Goal: Information Seeking & Learning: Learn about a topic

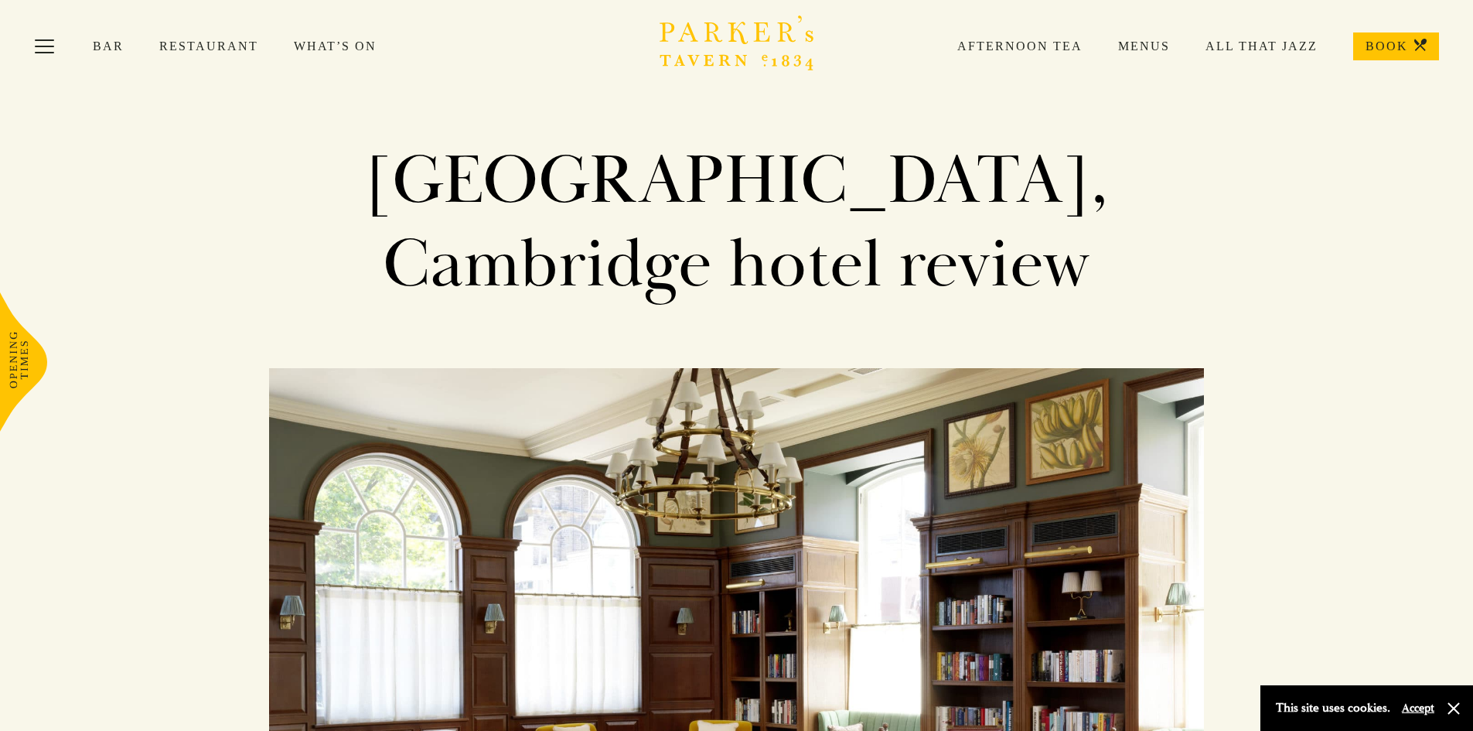
click at [1141, 46] on link "Menus" at bounding box center [1126, 46] width 87 height 15
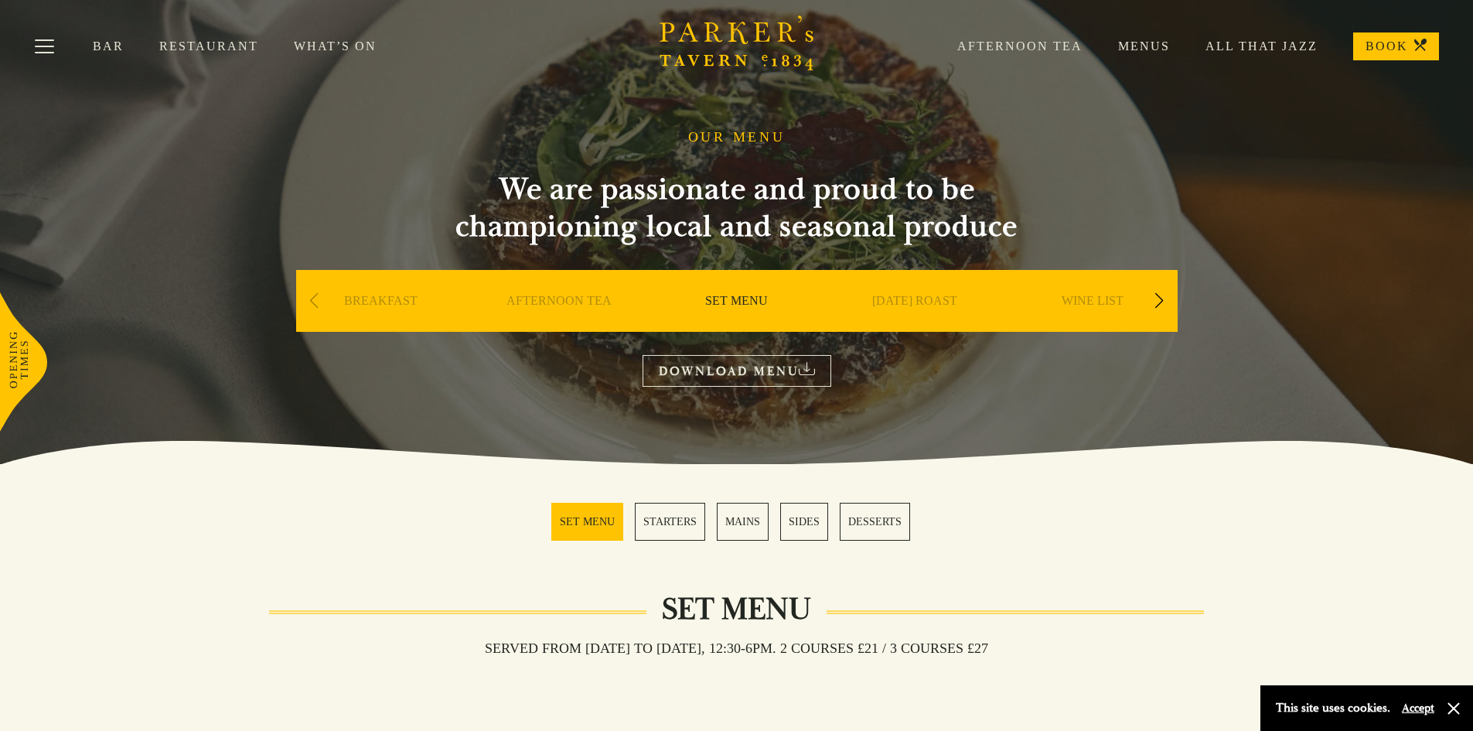
click at [683, 370] on link "DOWNLOAD MENU" at bounding box center [737, 371] width 189 height 32
click at [762, 298] on link "SET MENU" at bounding box center [736, 324] width 63 height 62
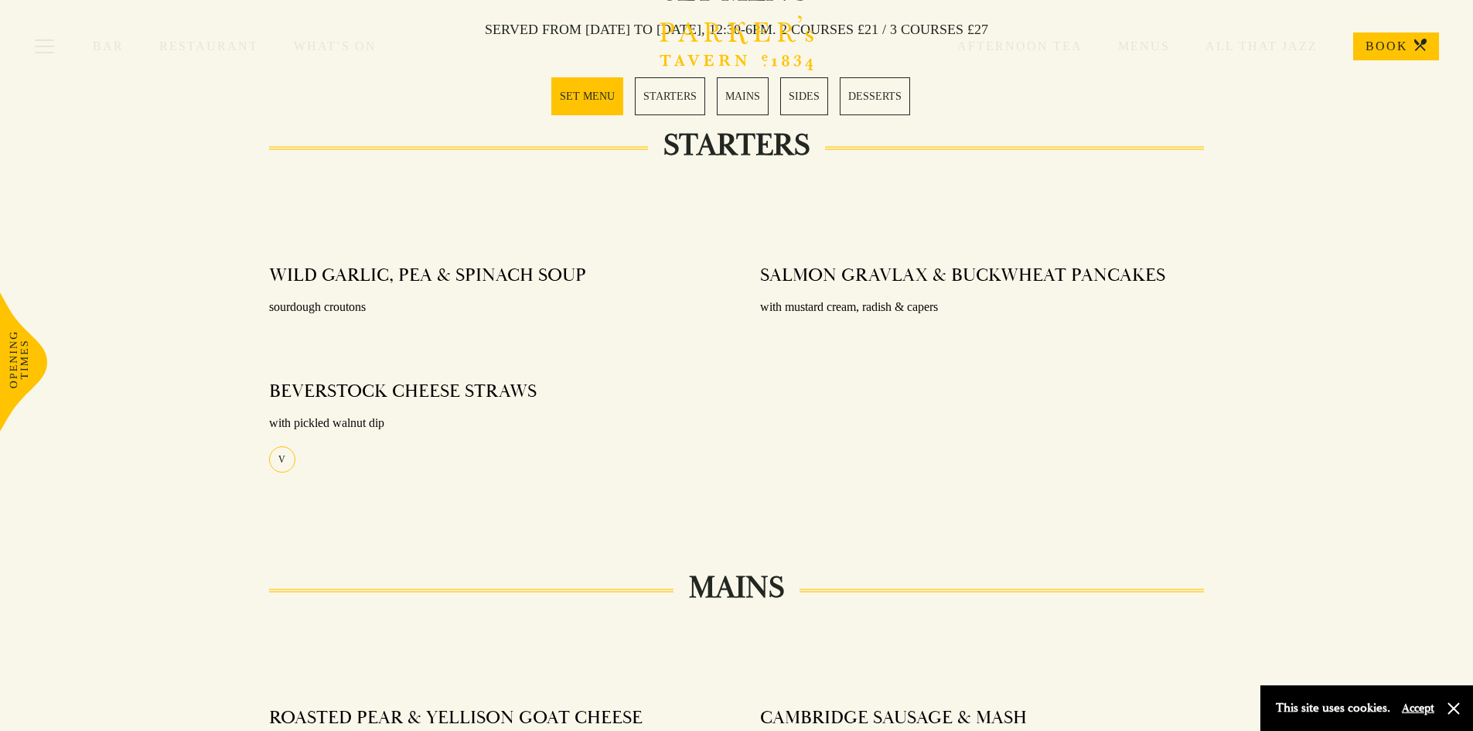
scroll to position [541, 0]
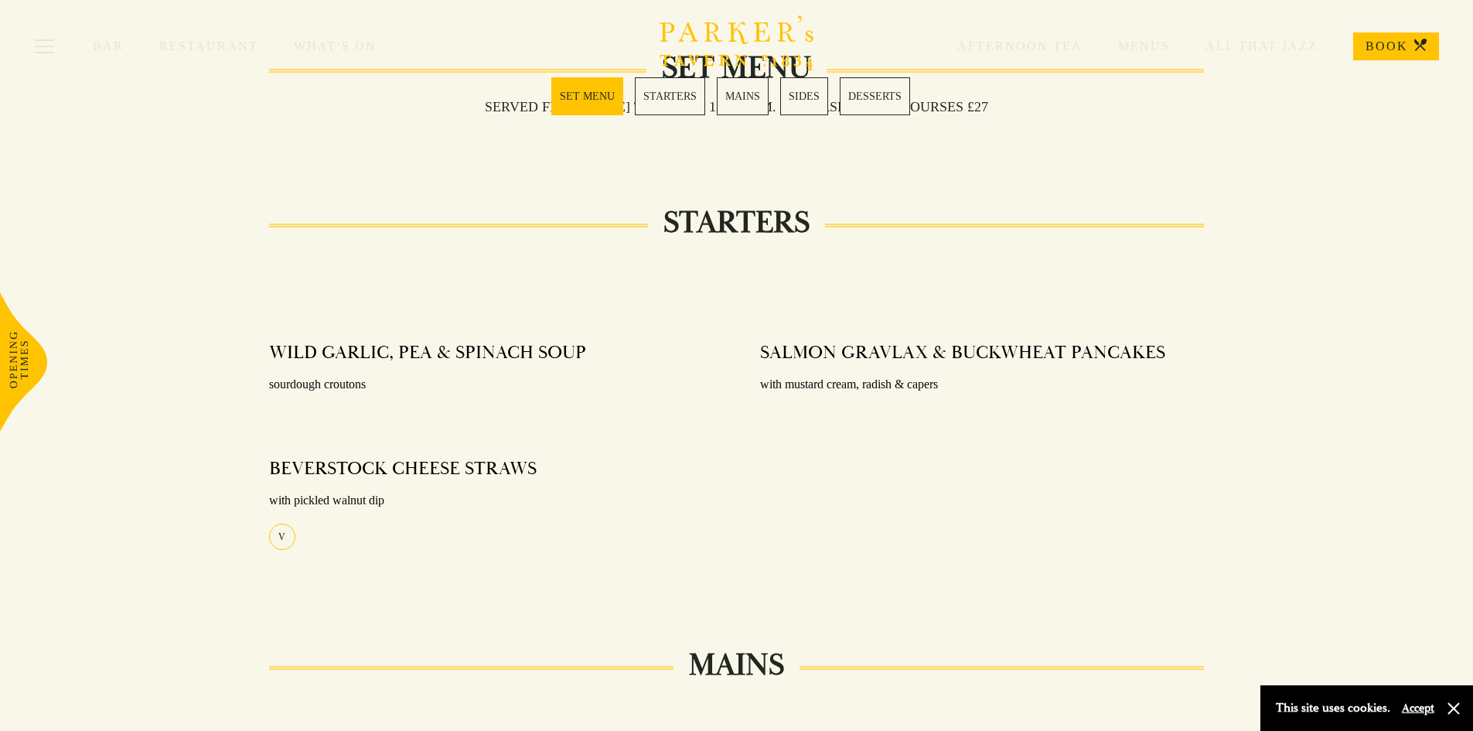
click at [660, 100] on link "STARTERS" at bounding box center [670, 96] width 70 height 38
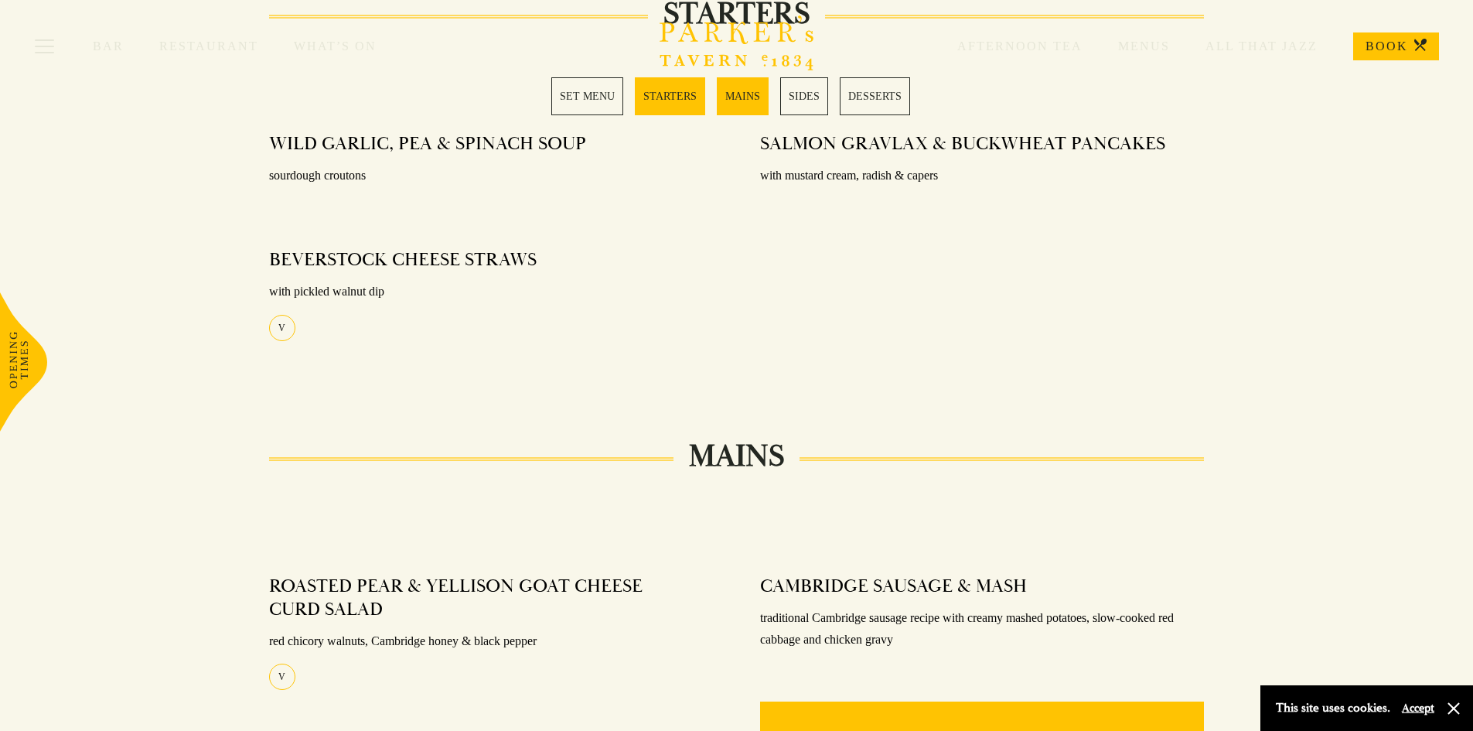
scroll to position [764, 0]
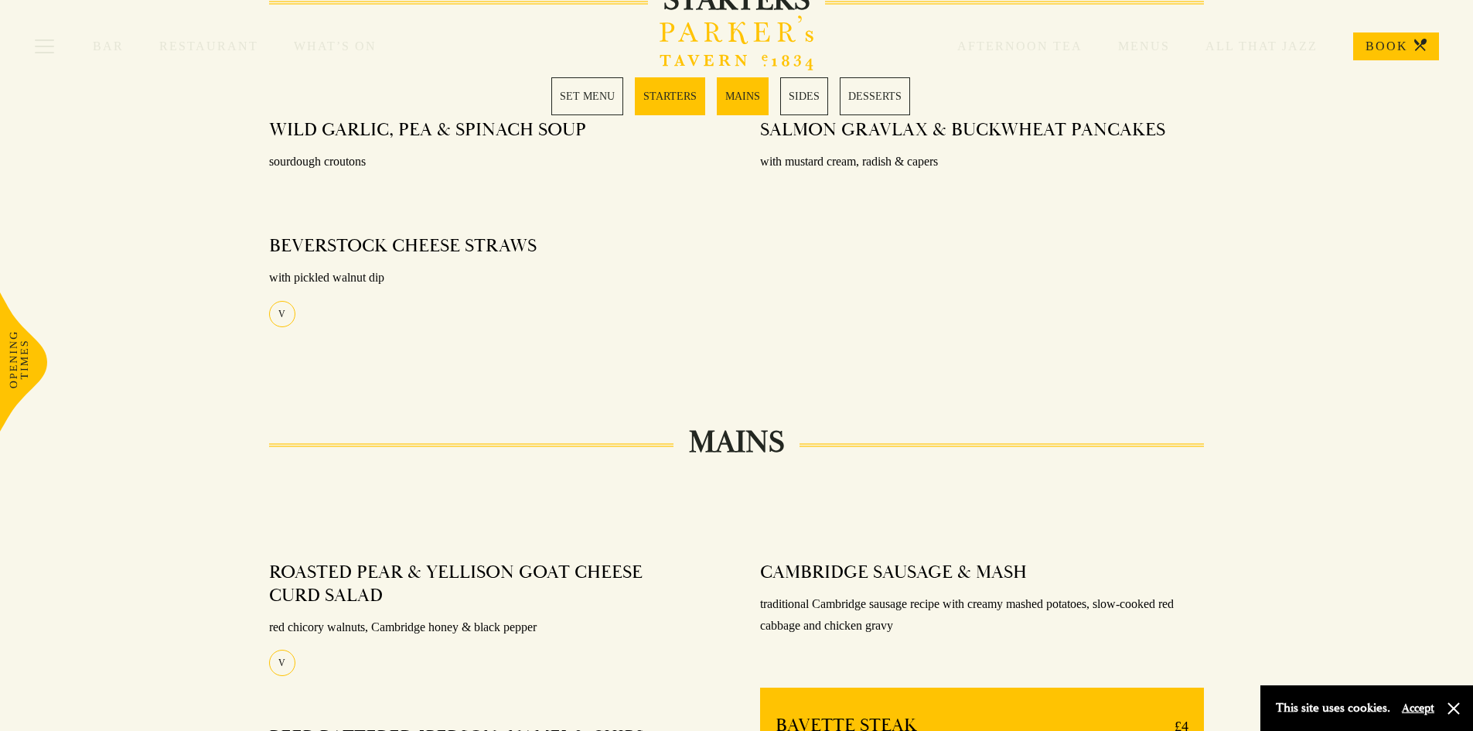
click at [741, 103] on link "MAINS" at bounding box center [743, 96] width 52 height 38
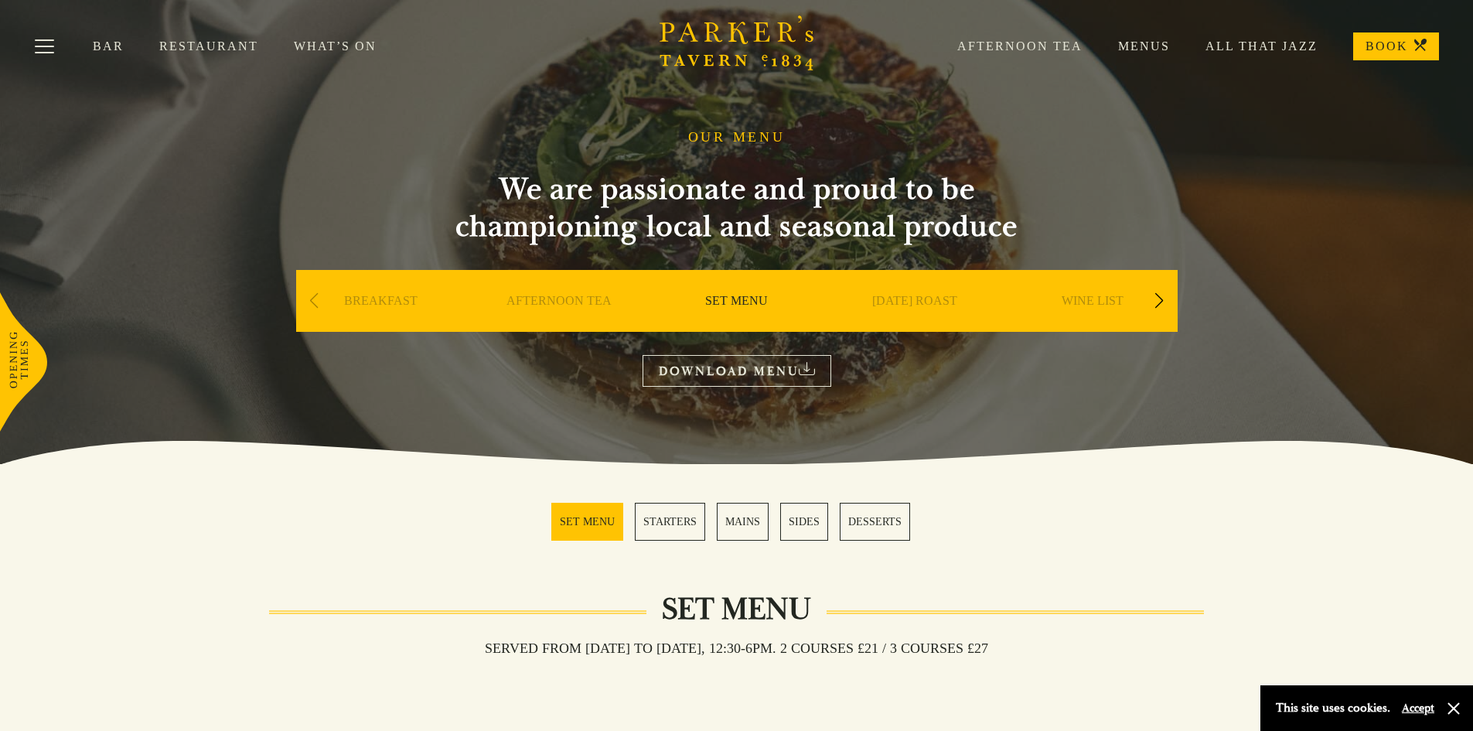
click at [175, 47] on link "Restaurant" at bounding box center [226, 46] width 135 height 15
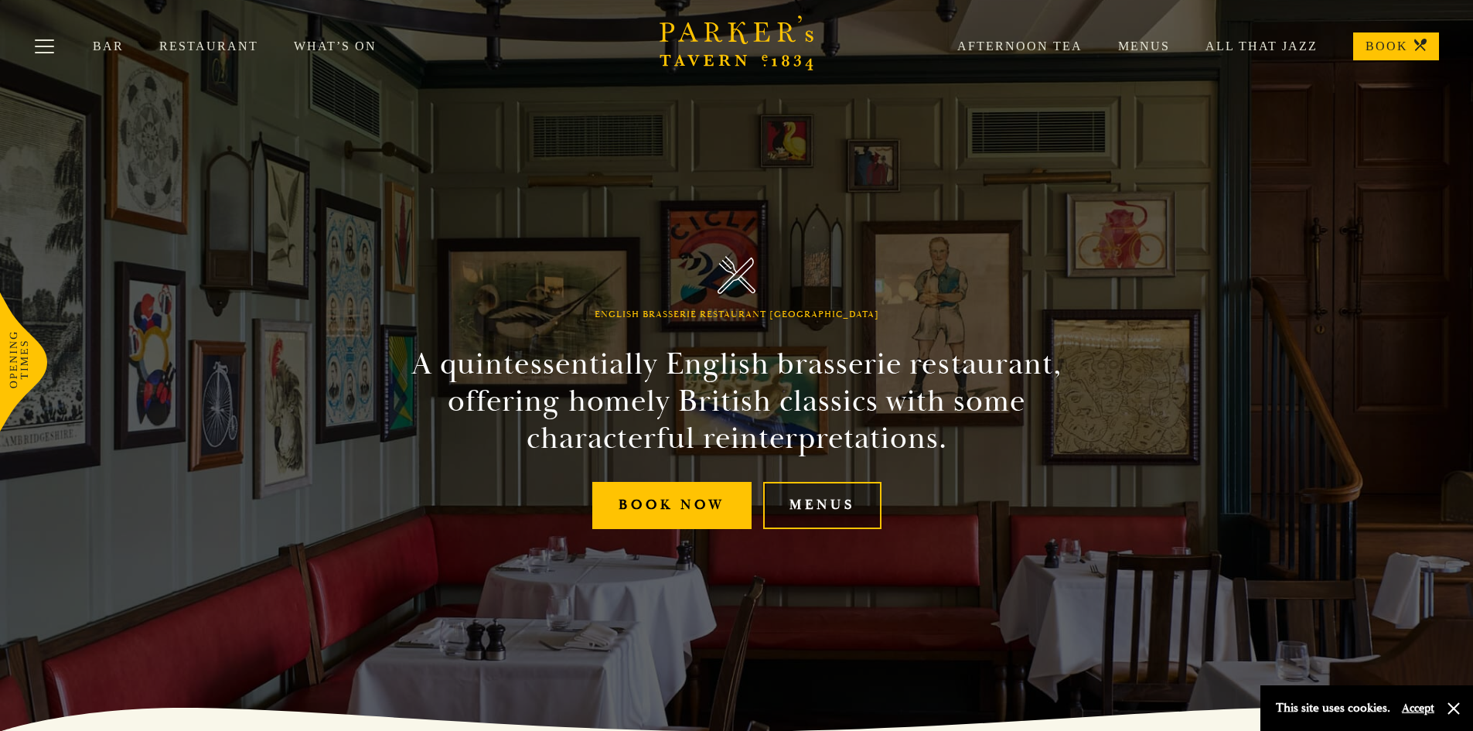
click at [810, 506] on link "Menus" at bounding box center [822, 505] width 118 height 47
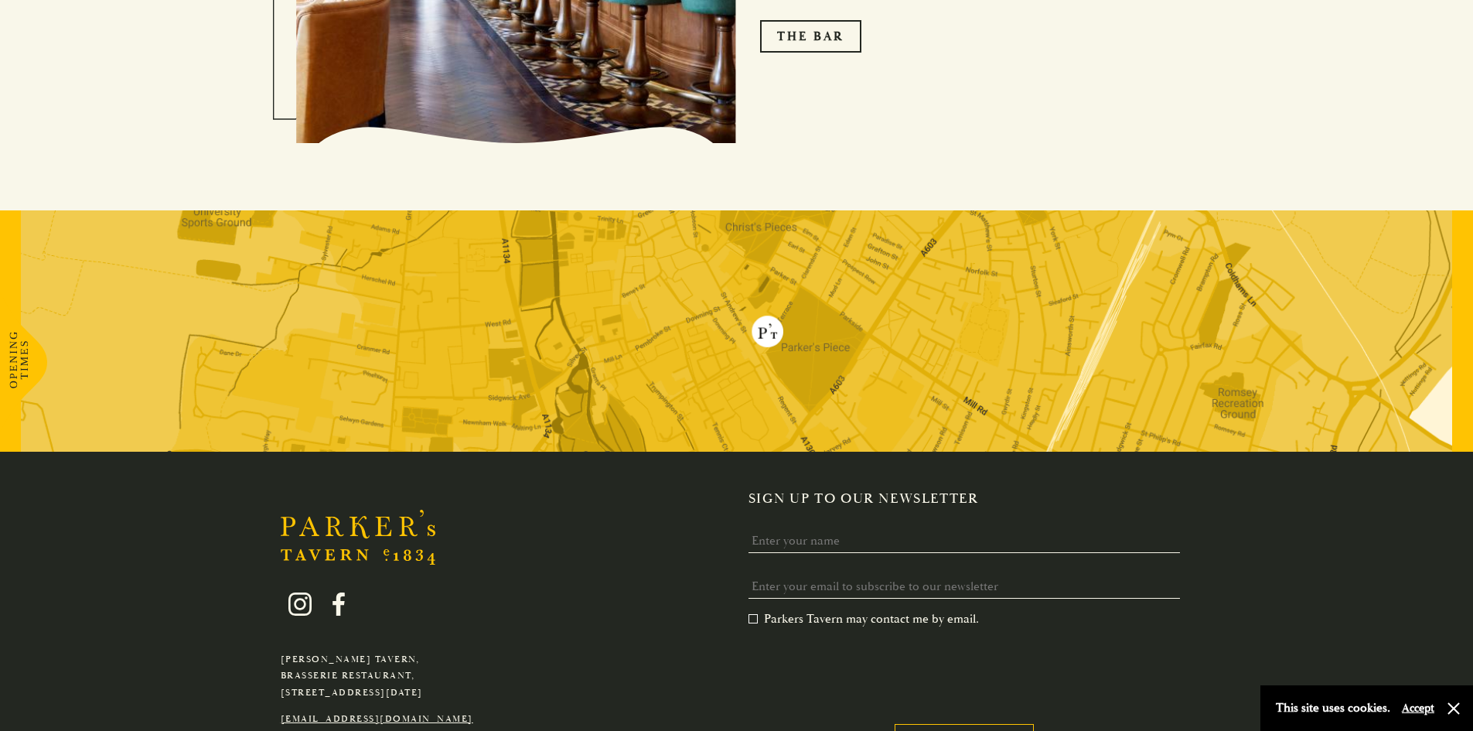
scroll to position [2938, 0]
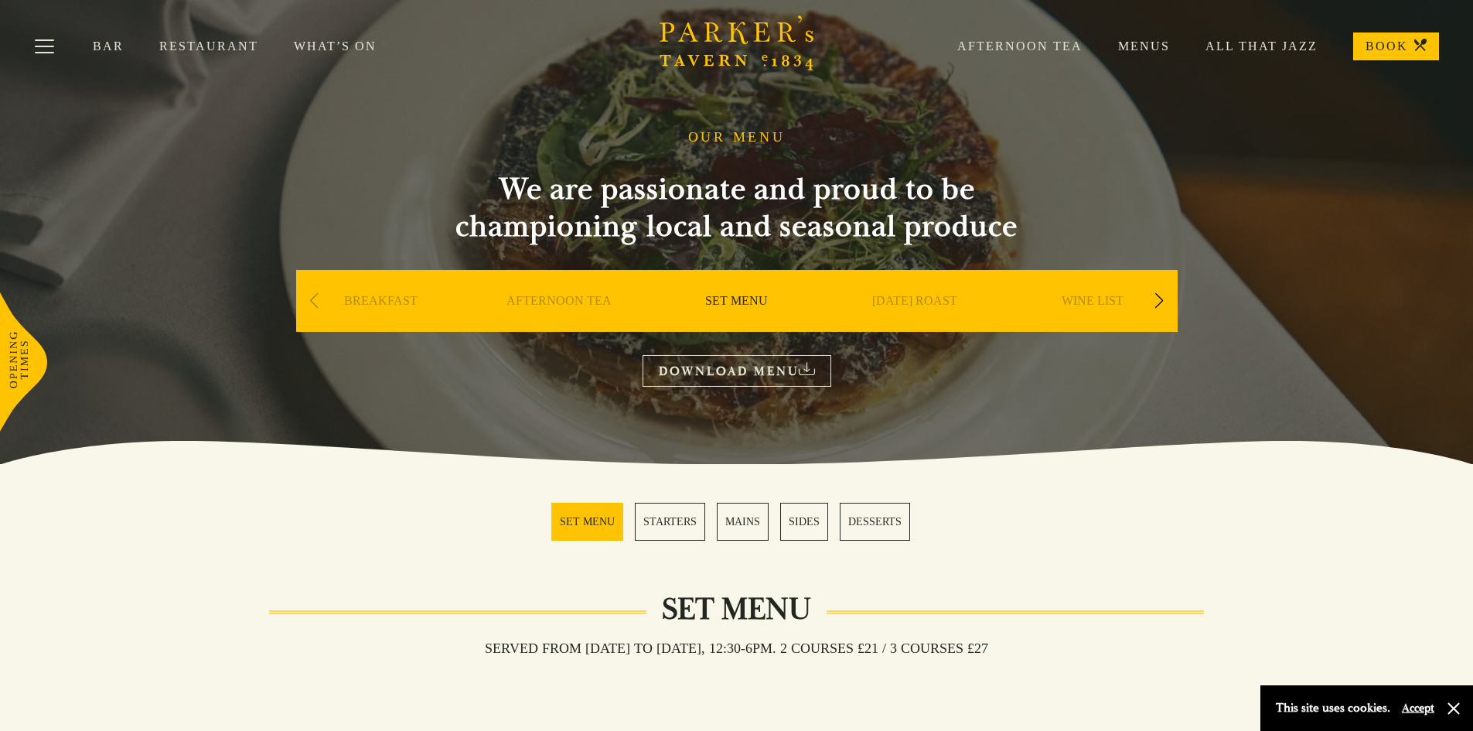
click at [1138, 46] on link "Menus" at bounding box center [1126, 46] width 87 height 15
click at [1161, 295] on div "Next slide" at bounding box center [1159, 301] width 21 height 34
click at [739, 303] on link "A LA CARTE" at bounding box center [737, 324] width 72 height 62
